Goal: Task Accomplishment & Management: Use online tool/utility

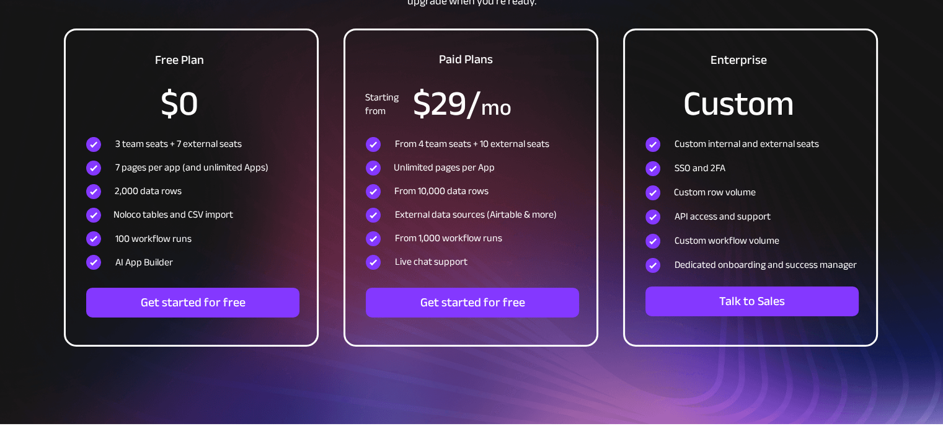
scroll to position [4101, 0]
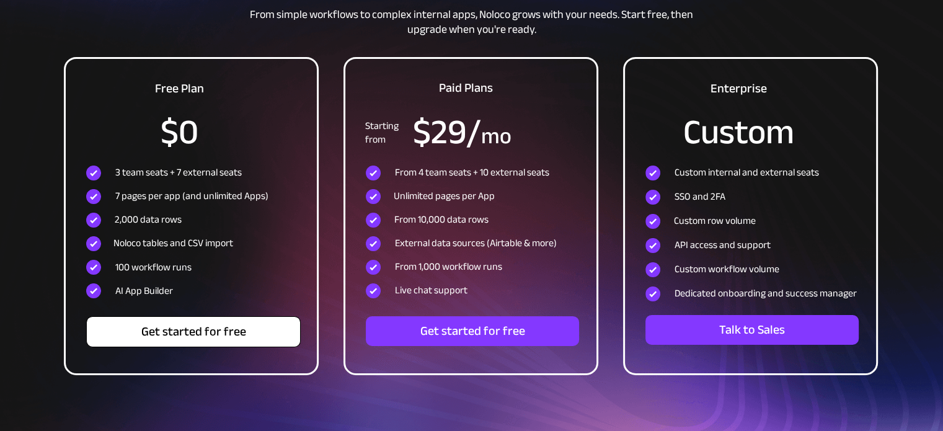
click at [210, 337] on span "Get started for free" at bounding box center [193, 331] width 213 height 15
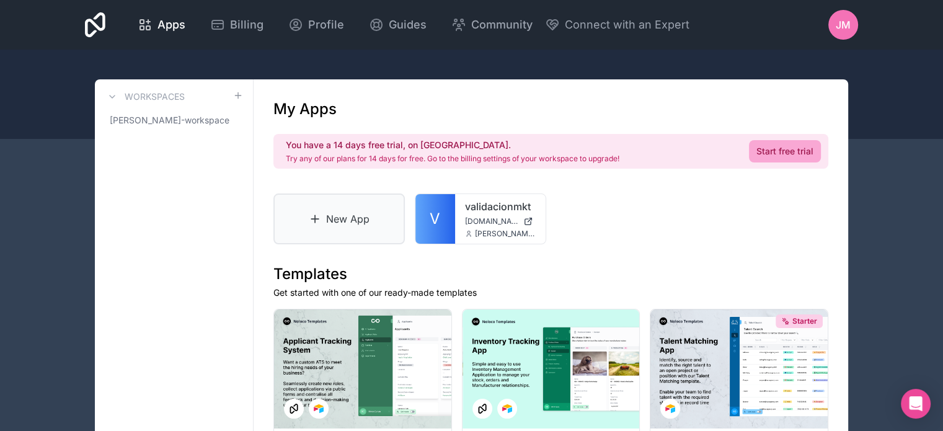
click at [376, 223] on link "New App" at bounding box center [339, 219] width 131 height 51
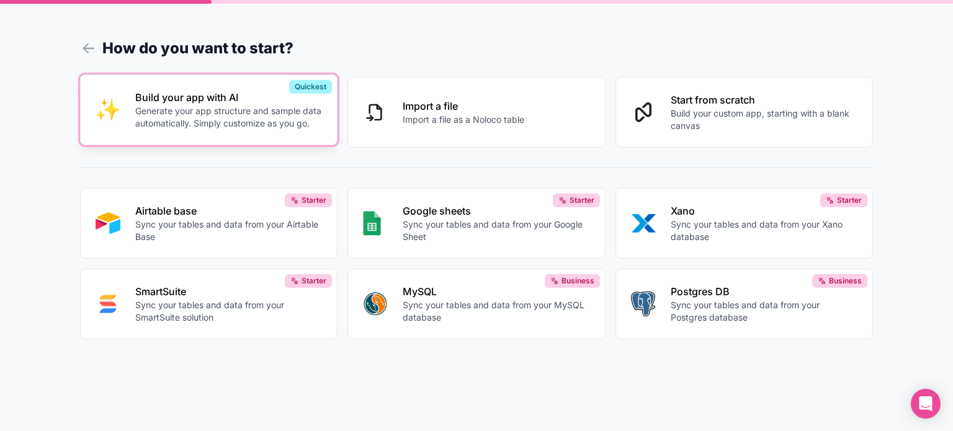
click at [268, 111] on p "Generate your app structure and sample data automatically. Simply customize as …" at bounding box center [228, 117] width 187 height 25
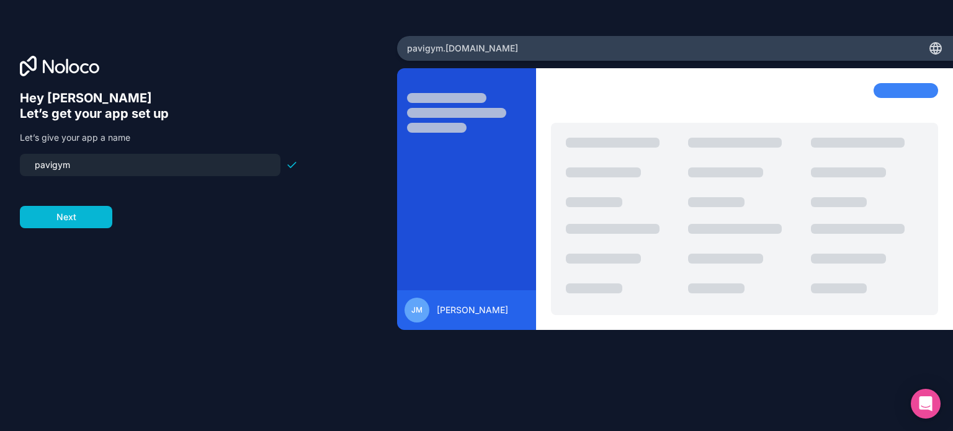
click at [133, 163] on input "pavigym" at bounding box center [150, 164] width 246 height 17
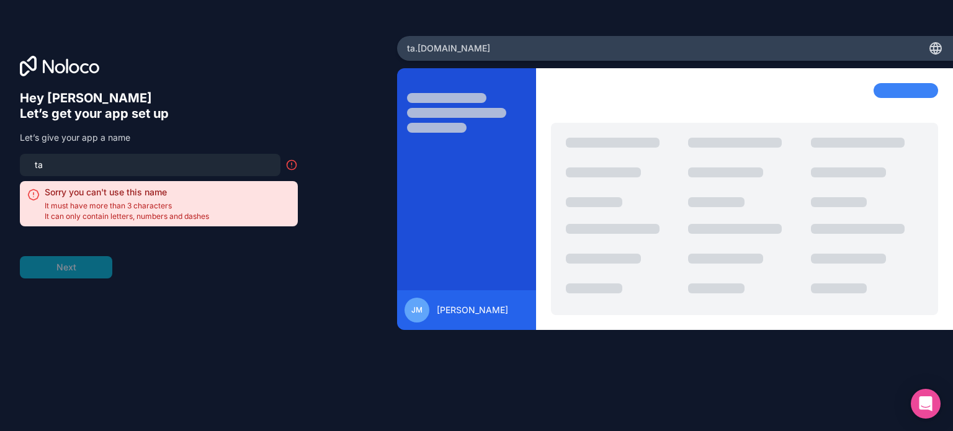
type input "t"
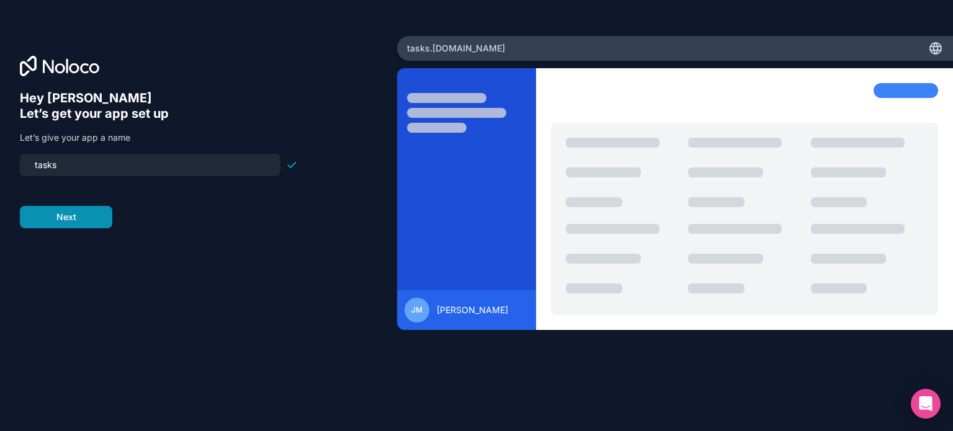
type input "tasks"
click at [91, 220] on button "Next" at bounding box center [66, 217] width 92 height 22
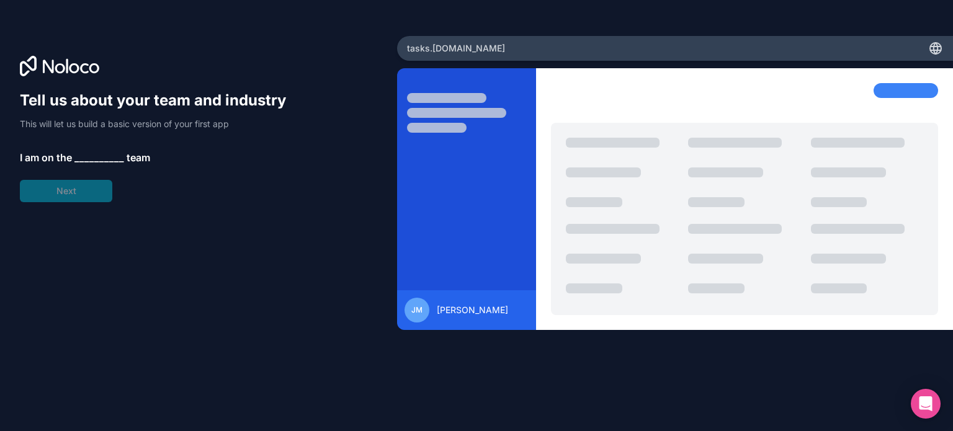
click at [109, 153] on span "__________" at bounding box center [99, 157] width 50 height 15
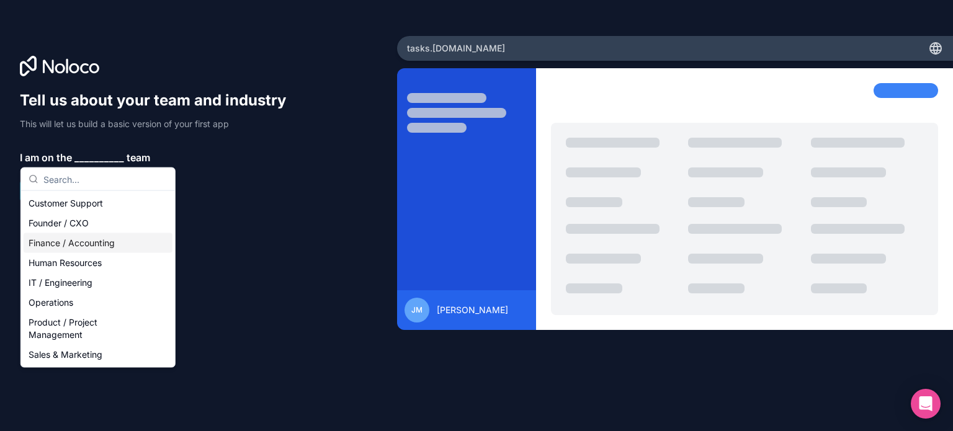
click at [96, 241] on div "Finance / Accounting" at bounding box center [98, 243] width 149 height 20
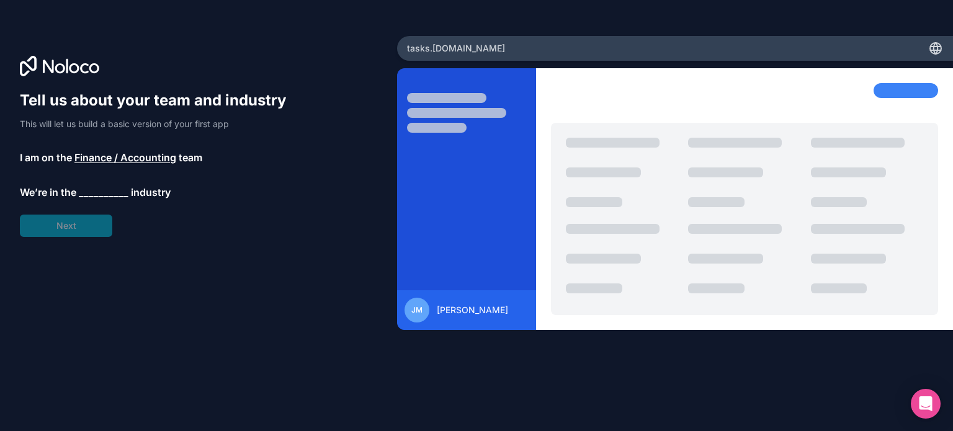
click at [111, 190] on span "__________" at bounding box center [104, 192] width 50 height 15
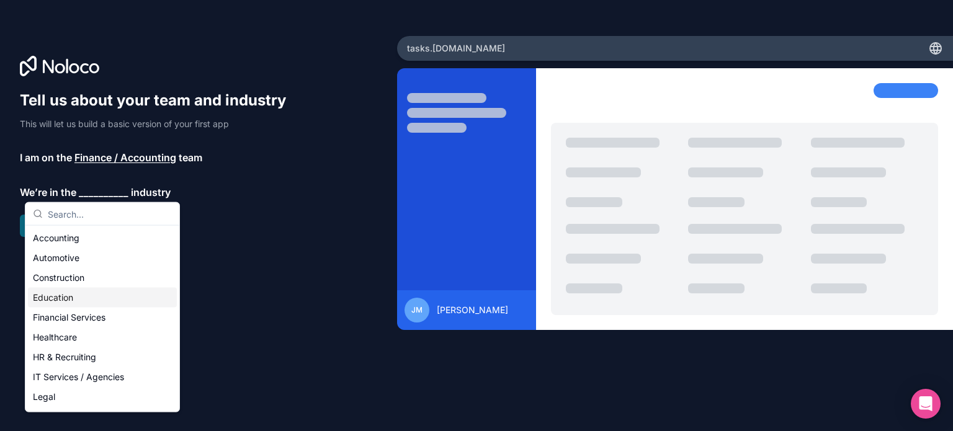
scroll to position [256, 0]
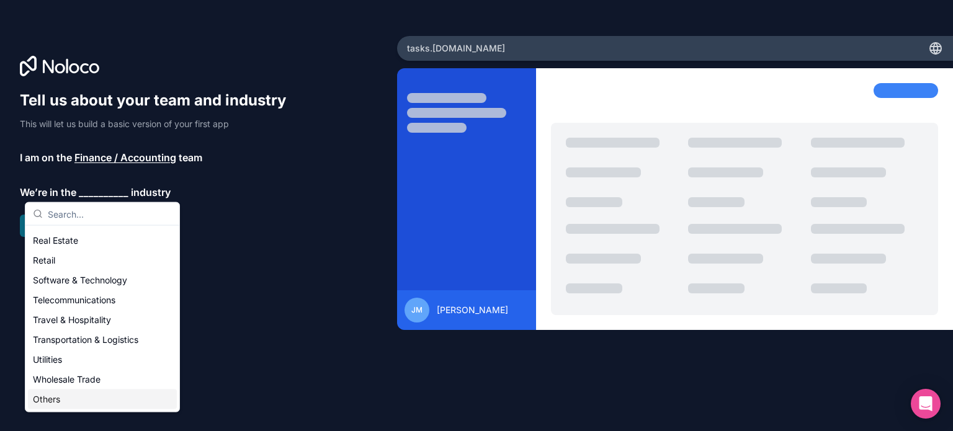
click at [65, 401] on div "Others" at bounding box center [102, 399] width 149 height 20
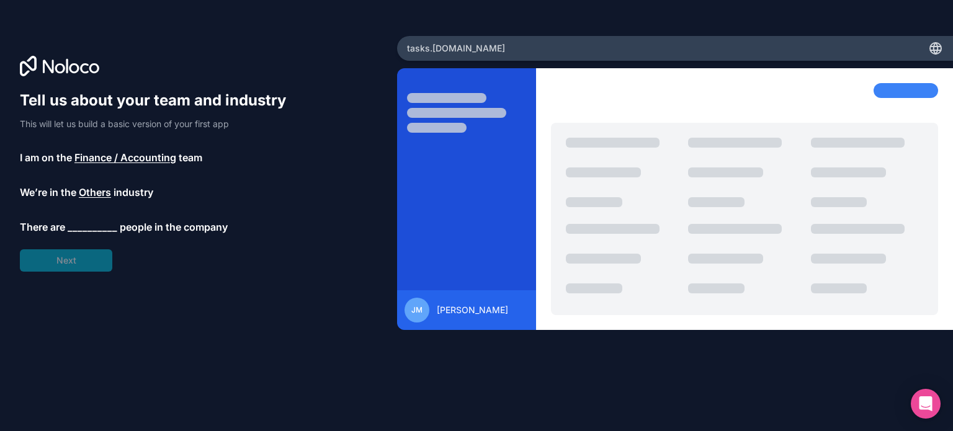
click at [93, 223] on span "__________" at bounding box center [93, 227] width 50 height 15
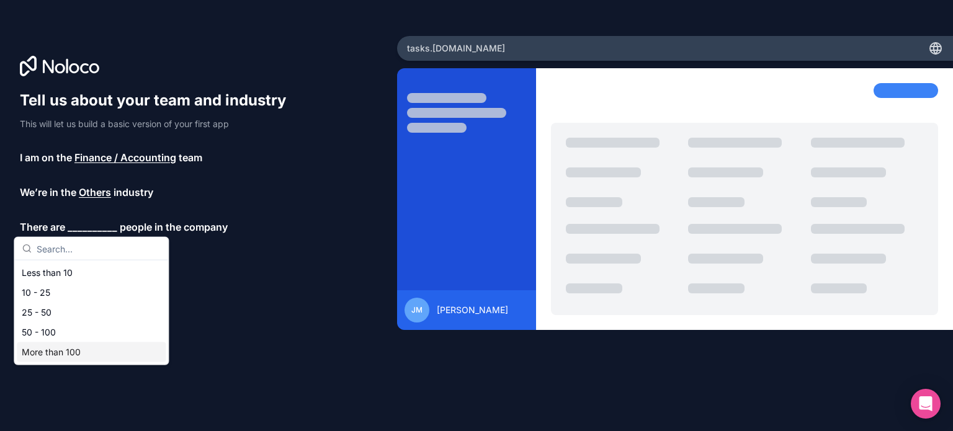
drag, startPoint x: 81, startPoint y: 337, endPoint x: 78, endPoint y: 347, distance: 10.2
click at [78, 347] on div "Less than 10 10 - 25 25 - 50 50 - 100 More than 100" at bounding box center [91, 312] width 149 height 99
click at [78, 347] on div "More than 100" at bounding box center [91, 352] width 149 height 20
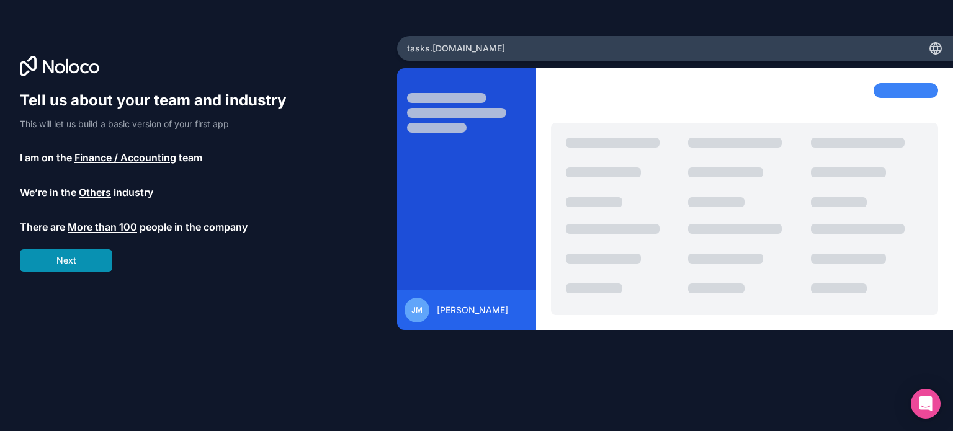
click at [76, 264] on button "Next" at bounding box center [66, 260] width 92 height 22
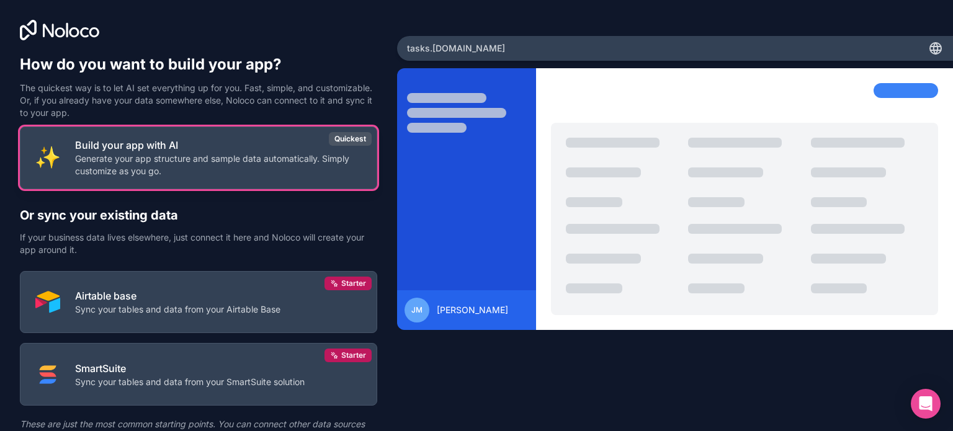
click at [247, 169] on p "Generate your app structure and sample data automatically. Simply customize as …" at bounding box center [218, 165] width 287 height 25
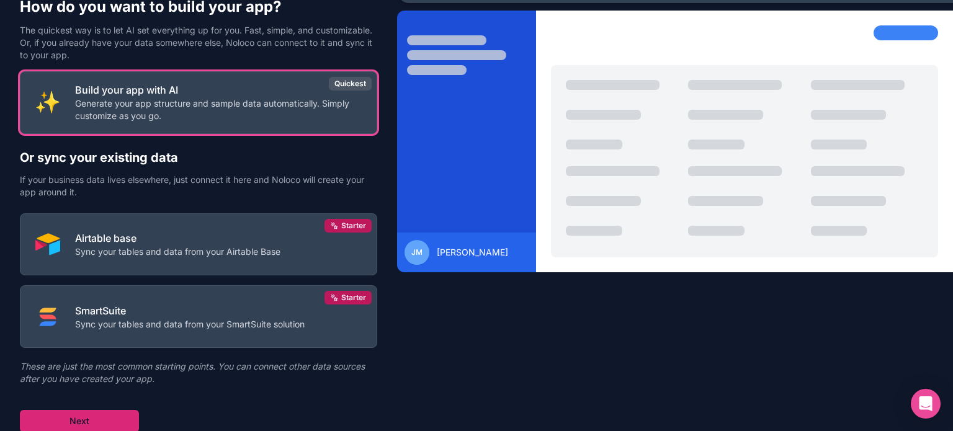
click at [120, 413] on button "Next" at bounding box center [79, 421] width 119 height 22
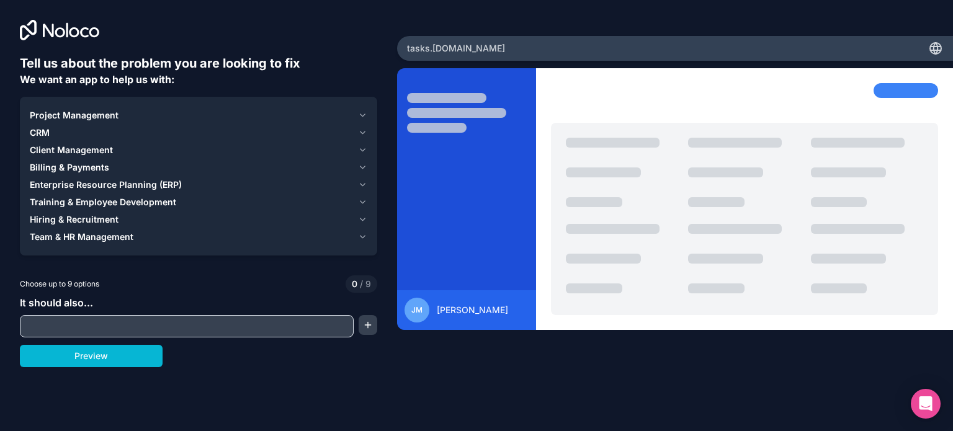
click at [193, 119] on div "Project Management" at bounding box center [191, 115] width 323 height 12
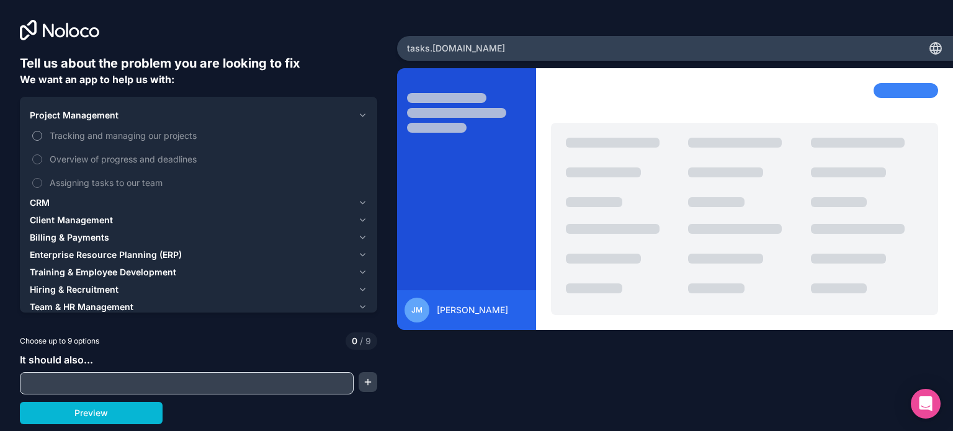
click at [156, 135] on span "Tracking and managing our projects" at bounding box center [207, 135] width 315 height 13
click at [42, 135] on button "Tracking and managing our projects" at bounding box center [37, 136] width 10 height 10
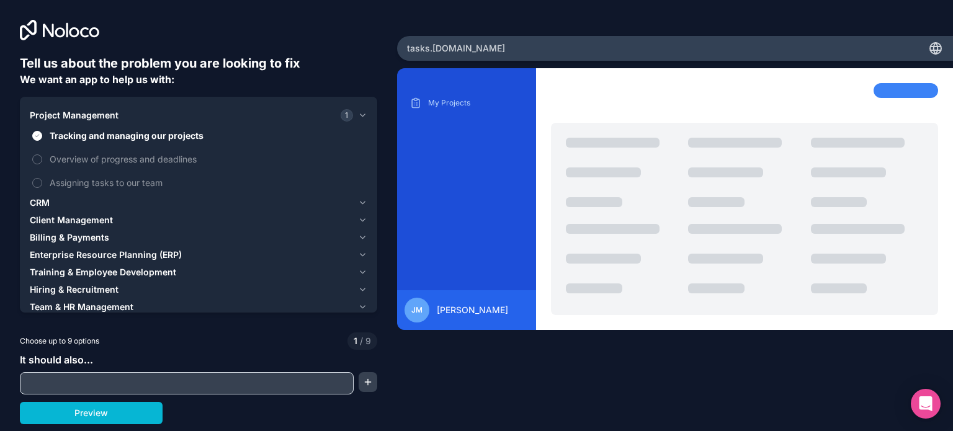
click at [91, 237] on span "Billing & Payments" at bounding box center [69, 237] width 79 height 12
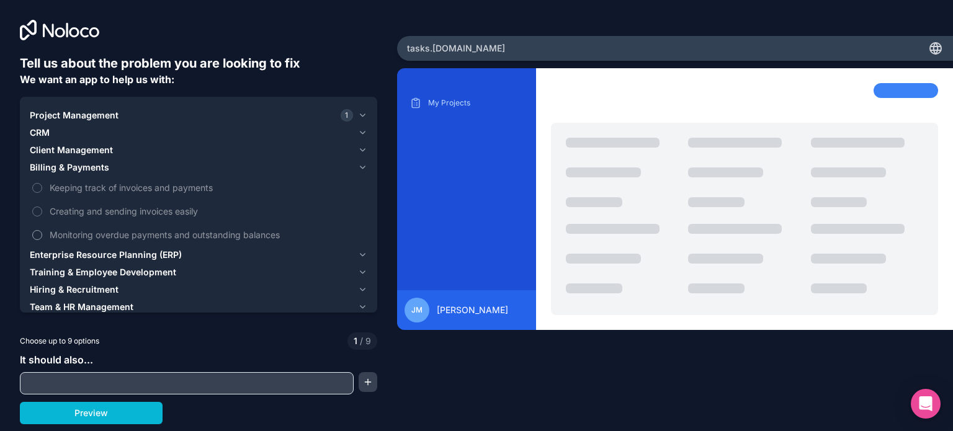
click at [142, 235] on span "Monitoring overdue payments and outstanding balances" at bounding box center [207, 234] width 315 height 13
click at [42, 235] on button "Monitoring overdue payments and outstanding balances" at bounding box center [37, 235] width 10 height 10
click at [158, 188] on span "Keeping track of invoices and payments" at bounding box center [207, 187] width 315 height 13
click at [42, 188] on button "Keeping track of invoices and payments" at bounding box center [37, 188] width 10 height 10
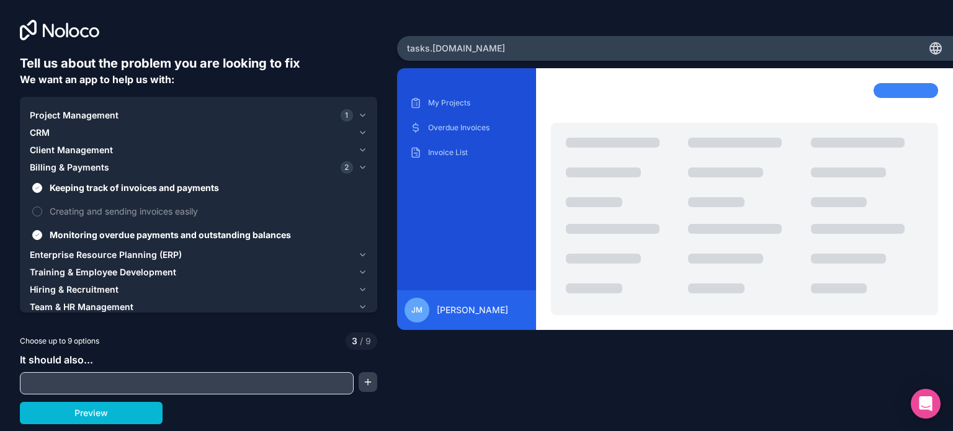
click at [117, 290] on div "Hiring & Recruitment" at bounding box center [191, 289] width 323 height 12
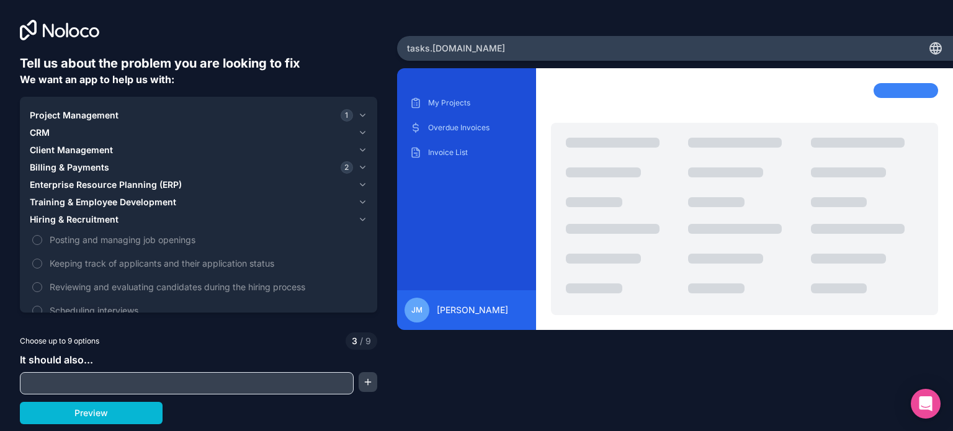
click at [362, 218] on icon "button" at bounding box center [362, 220] width 9 height 10
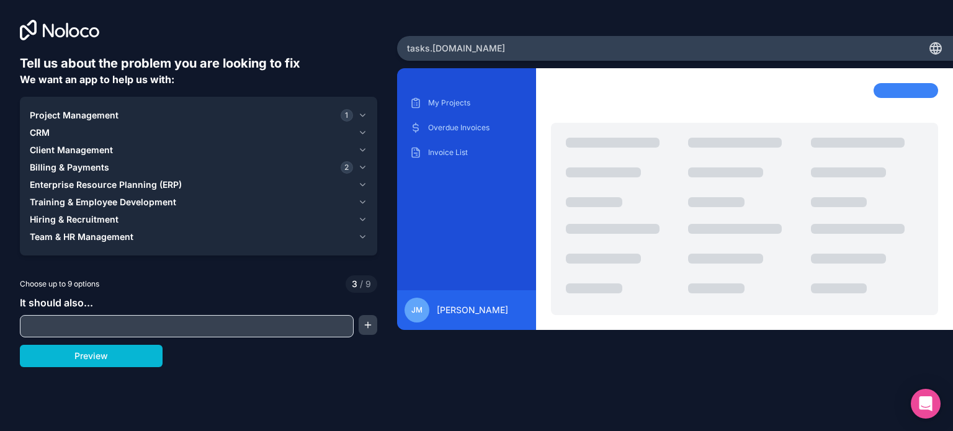
click at [360, 236] on icon "button" at bounding box center [362, 237] width 5 height 2
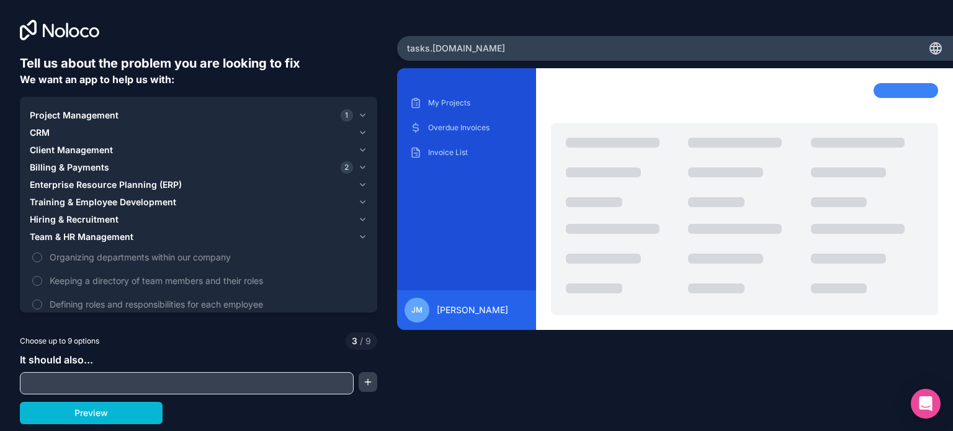
click at [361, 236] on icon "button" at bounding box center [362, 237] width 5 height 2
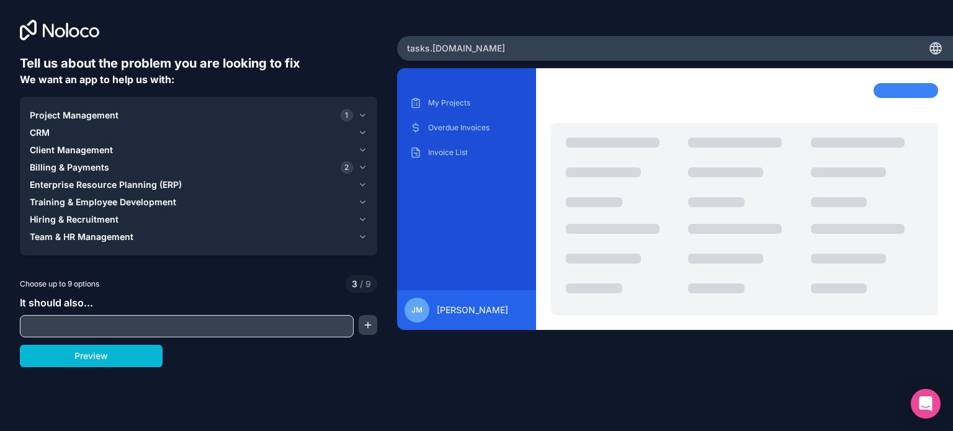
click at [174, 319] on input "text" at bounding box center [186, 326] width 327 height 17
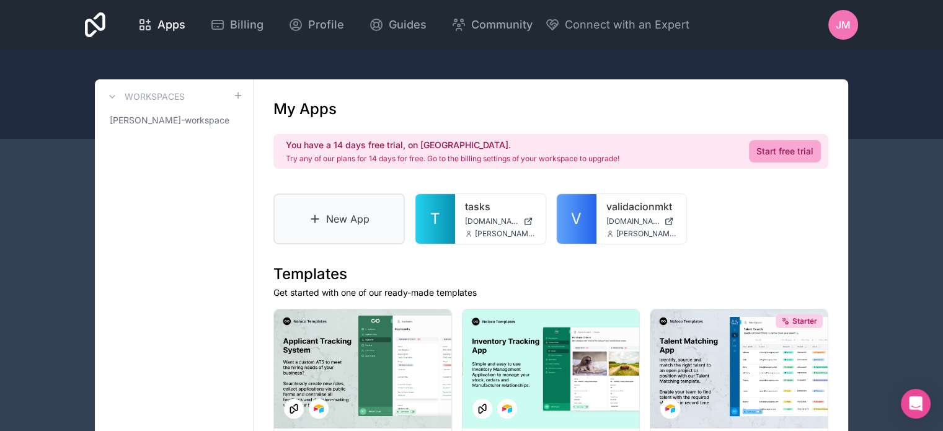
click at [346, 232] on link "New App" at bounding box center [339, 219] width 131 height 51
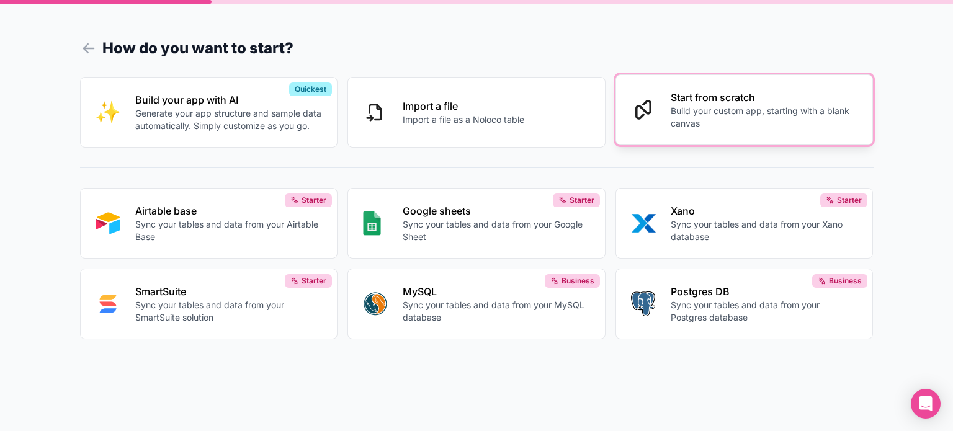
click at [784, 123] on p "Build your custom app, starting with a blank canvas" at bounding box center [763, 117] width 187 height 25
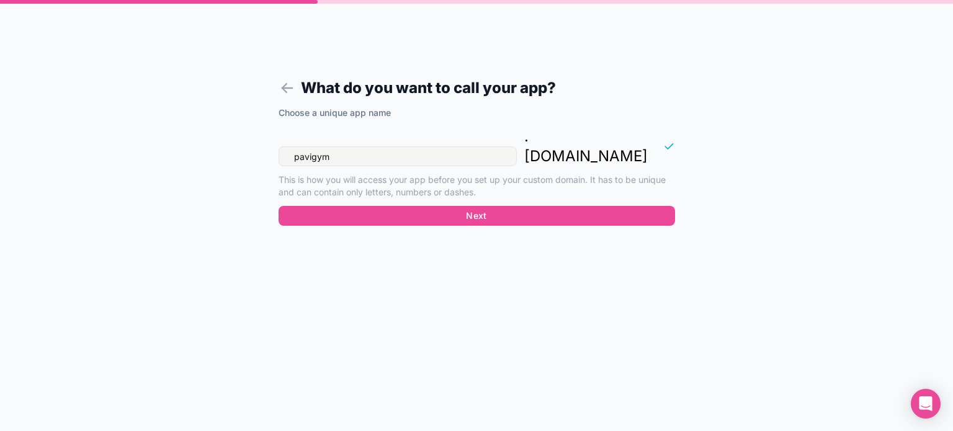
click at [491, 146] on input "pavigym" at bounding box center [397, 156] width 238 height 20
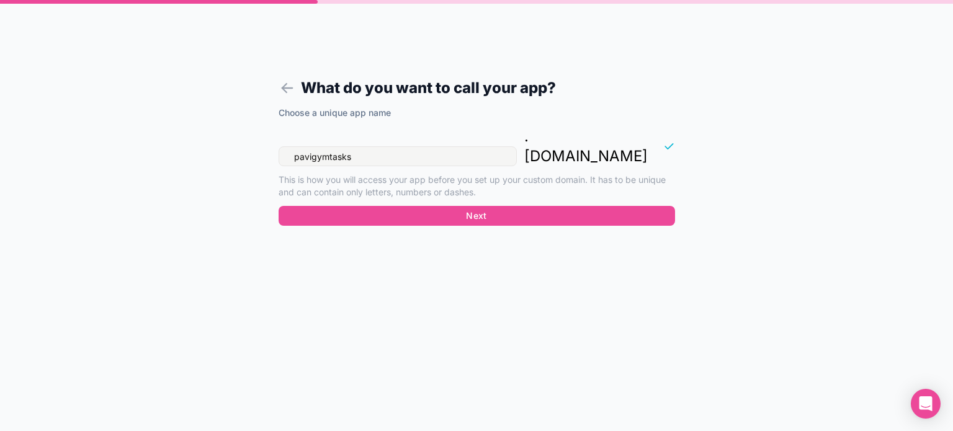
type input "pavigymtasks"
click at [503, 247] on form "What do you want to call your app? Choose a unique app name pavigymtasks . nolo…" at bounding box center [477, 230] width 476 height 401
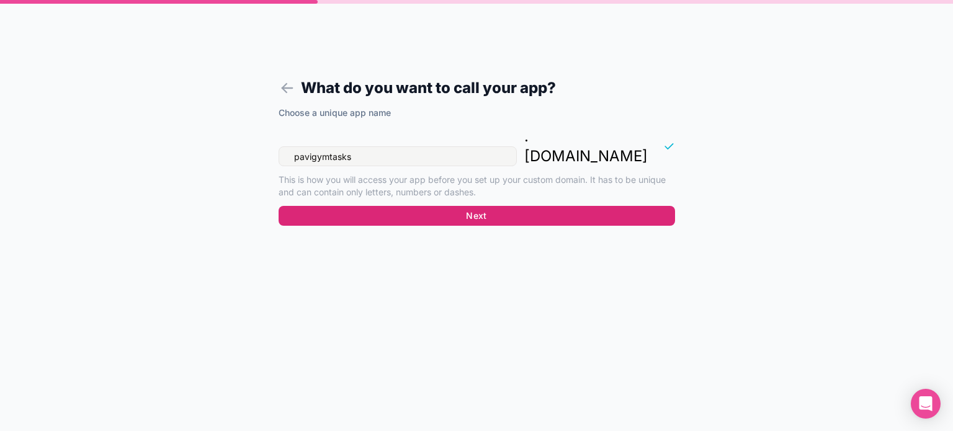
click at [492, 206] on button "Next" at bounding box center [476, 216] width 396 height 20
